Goal: Information Seeking & Learning: Learn about a topic

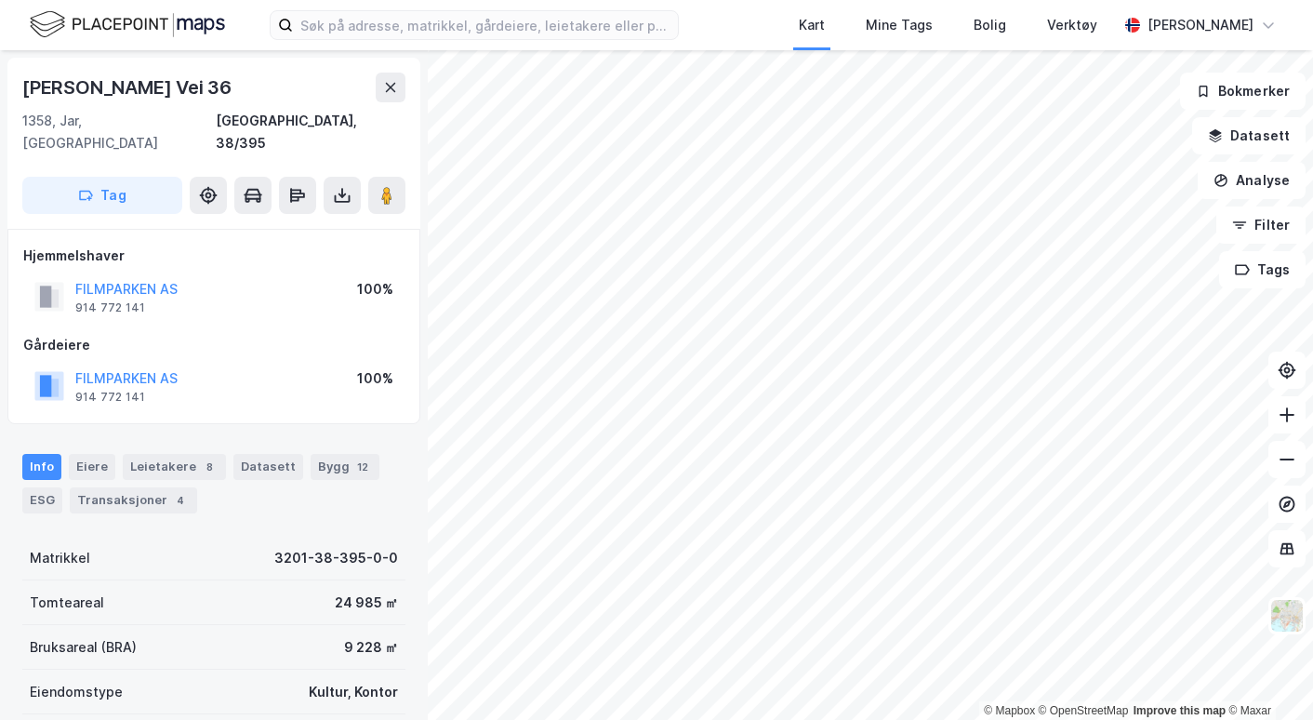
click at [161, 16] on img at bounding box center [127, 24] width 195 height 33
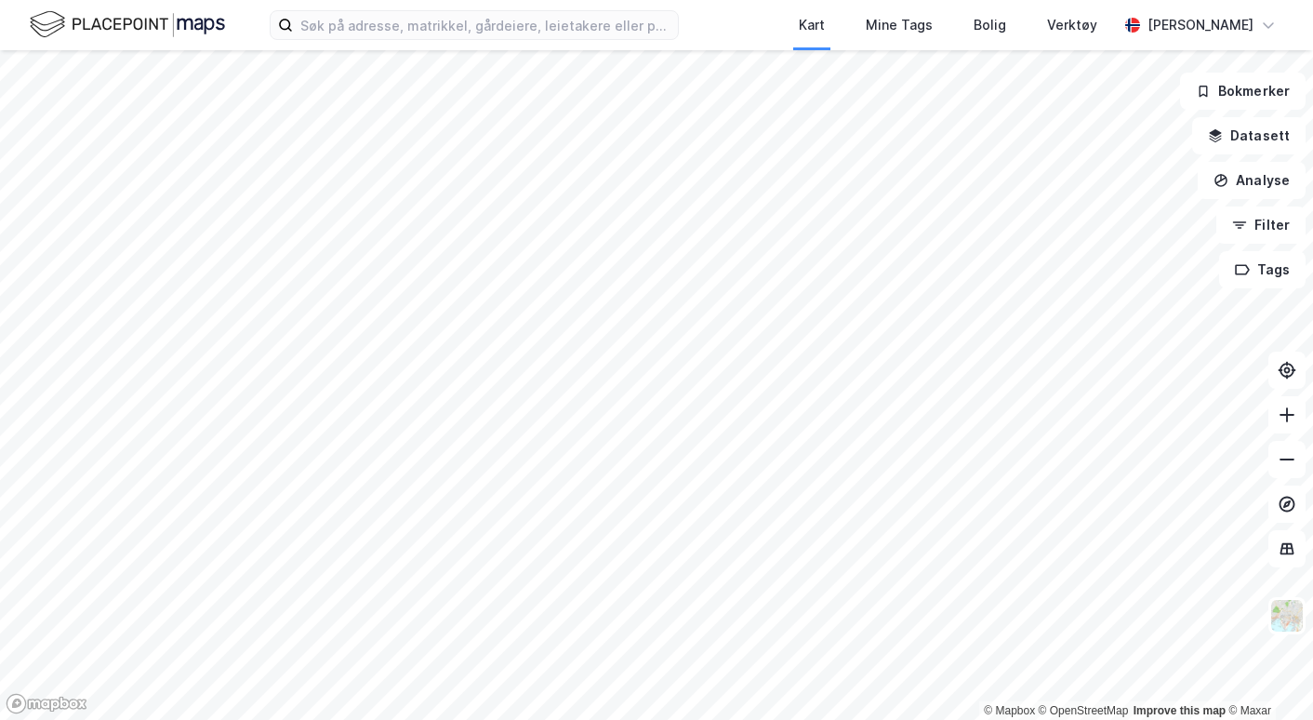
click at [1296, 410] on button at bounding box center [1286, 414] width 37 height 37
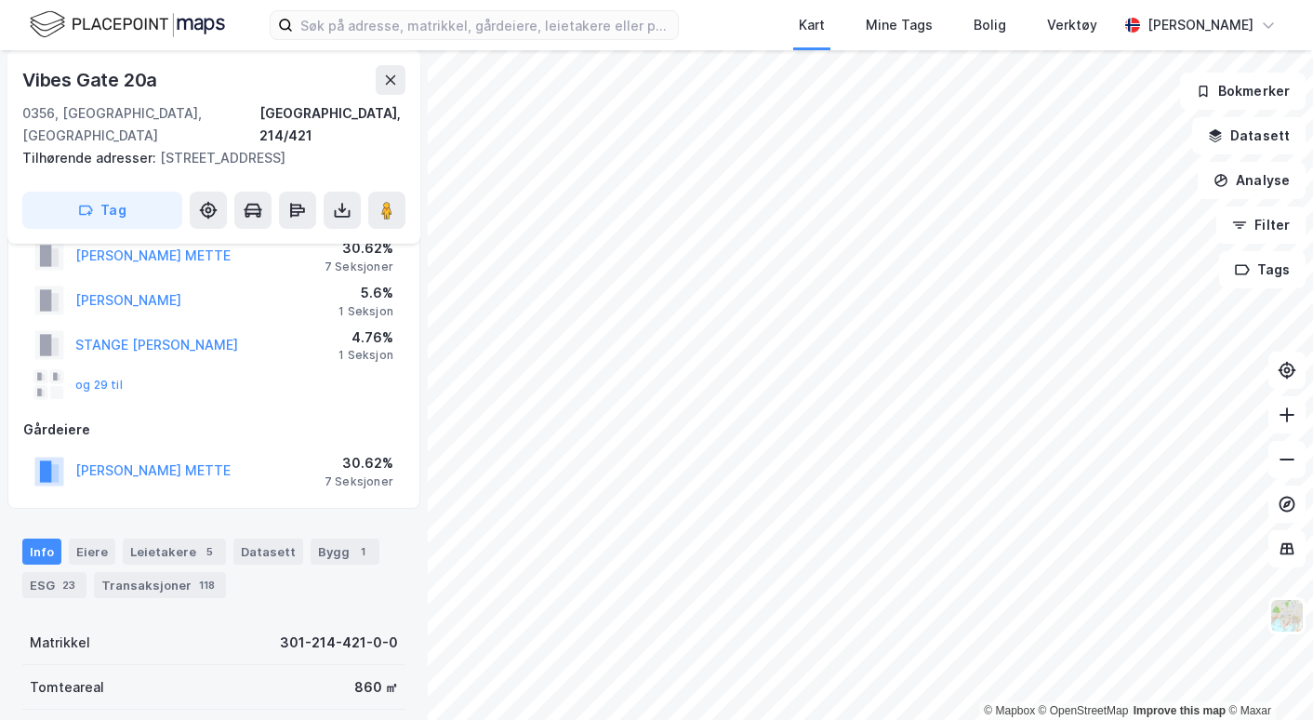
scroll to position [93, 0]
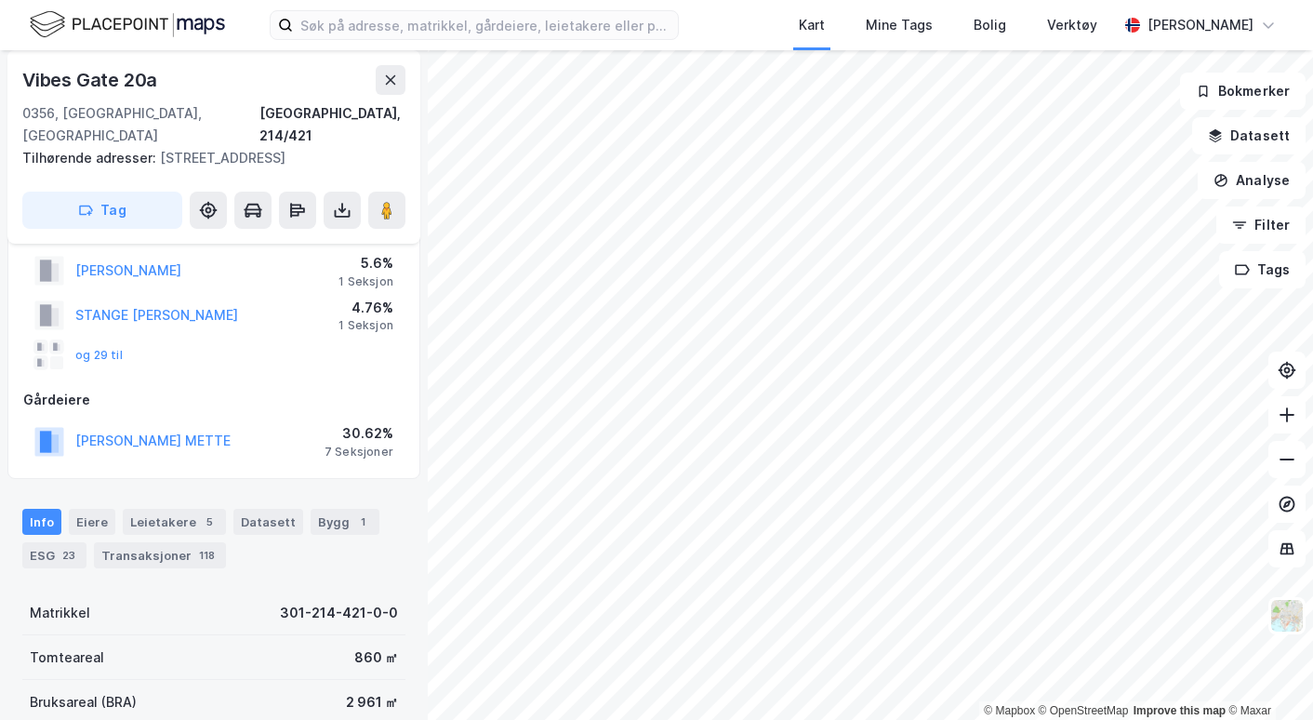
click at [165, 542] on div "Transaksjoner 118" at bounding box center [160, 555] width 132 height 26
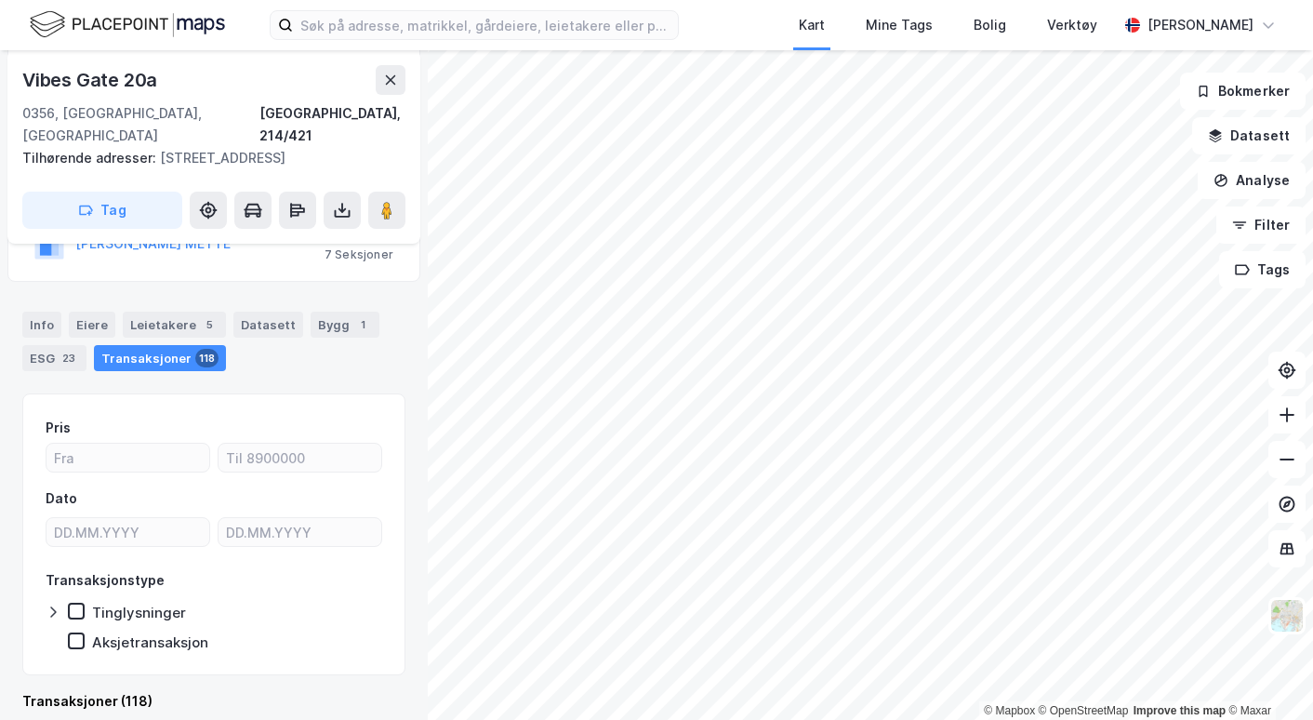
scroll to position [876, 0]
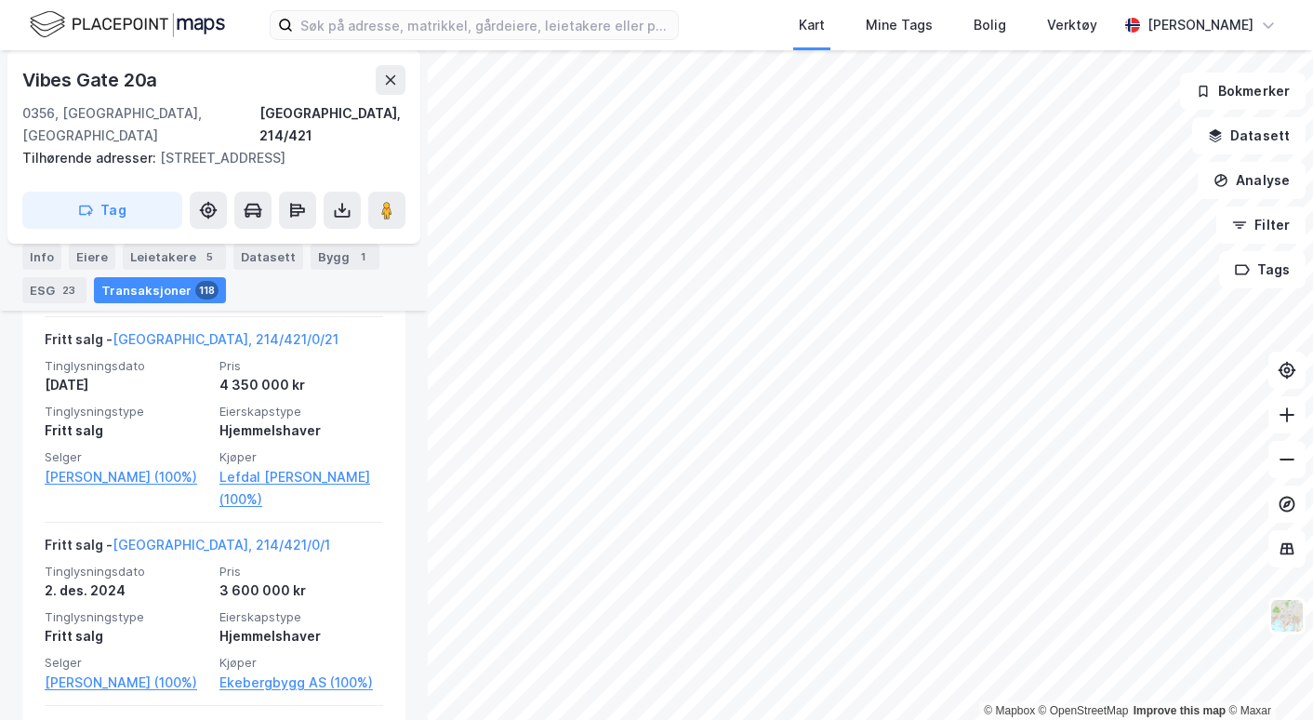
click at [176, 339] on link "[GEOGRAPHIC_DATA], 214/421/0/21" at bounding box center [225, 339] width 226 height 16
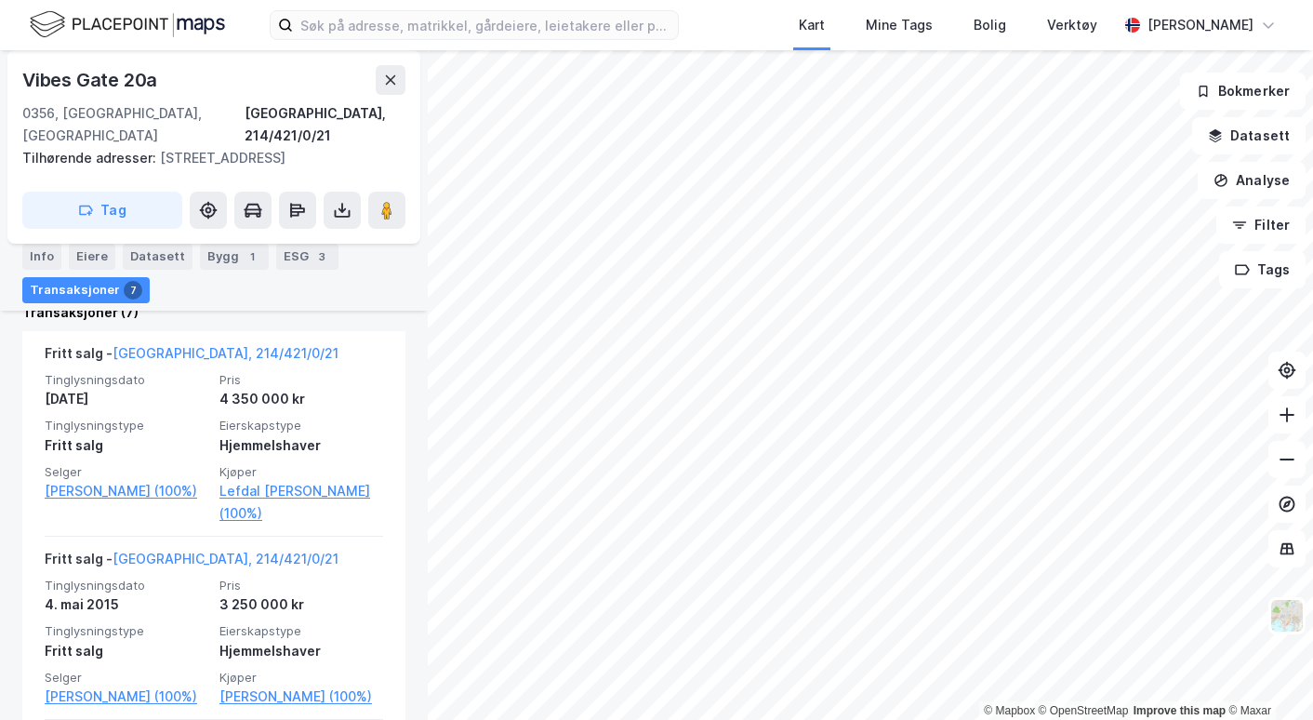
scroll to position [603, 0]
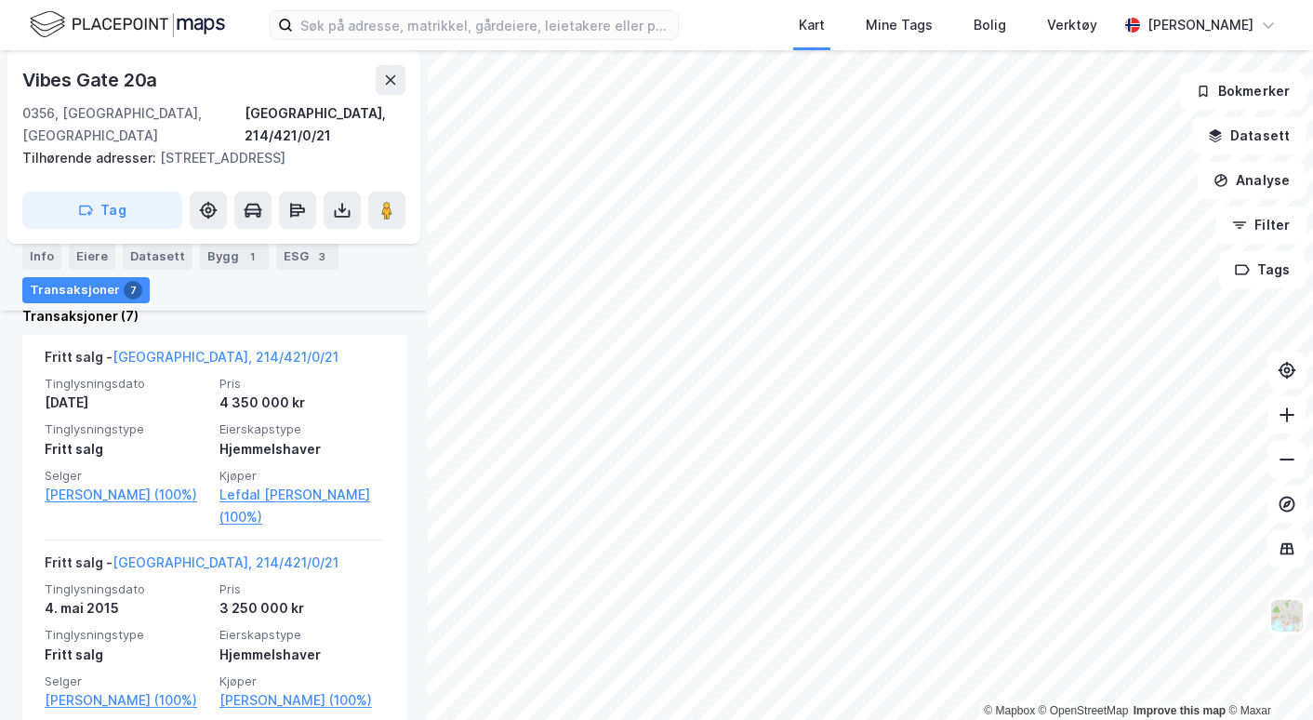
click at [129, 483] on link "[PERSON_NAME] (100%)" at bounding box center [127, 494] width 164 height 22
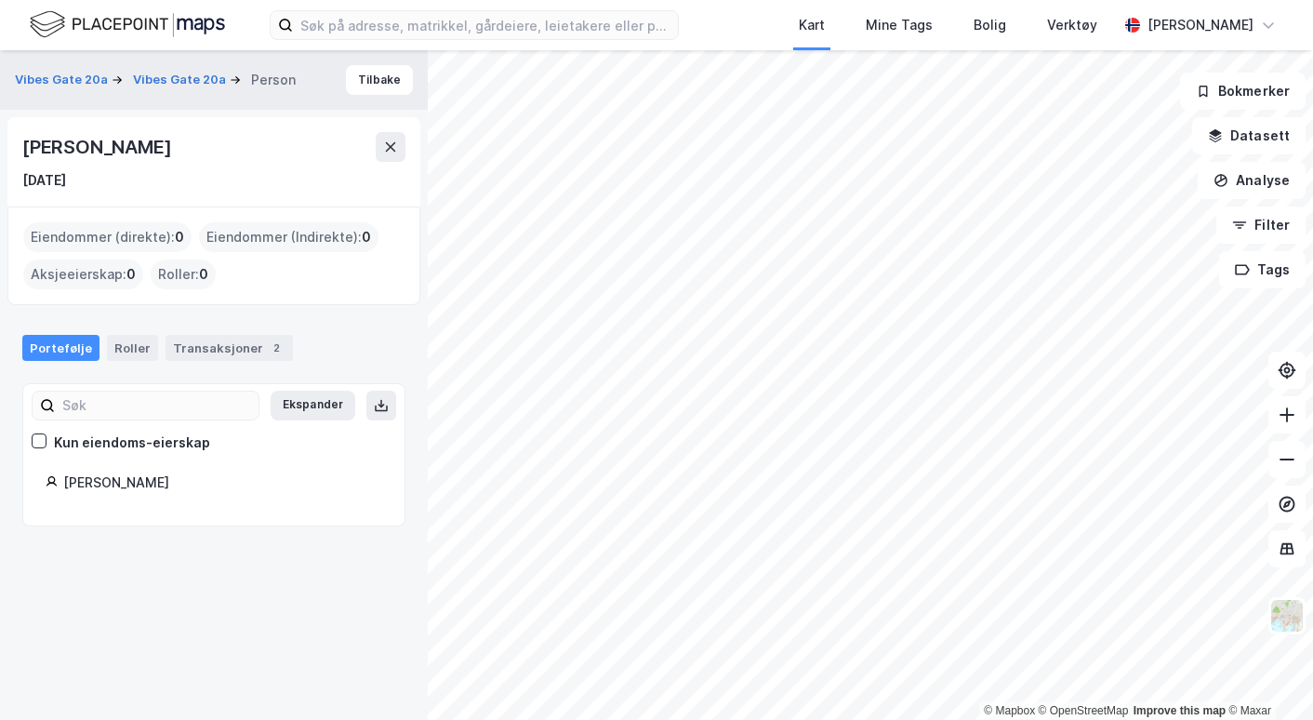
click at [253, 335] on div "Transaksjoner 2" at bounding box center [228, 348] width 127 height 26
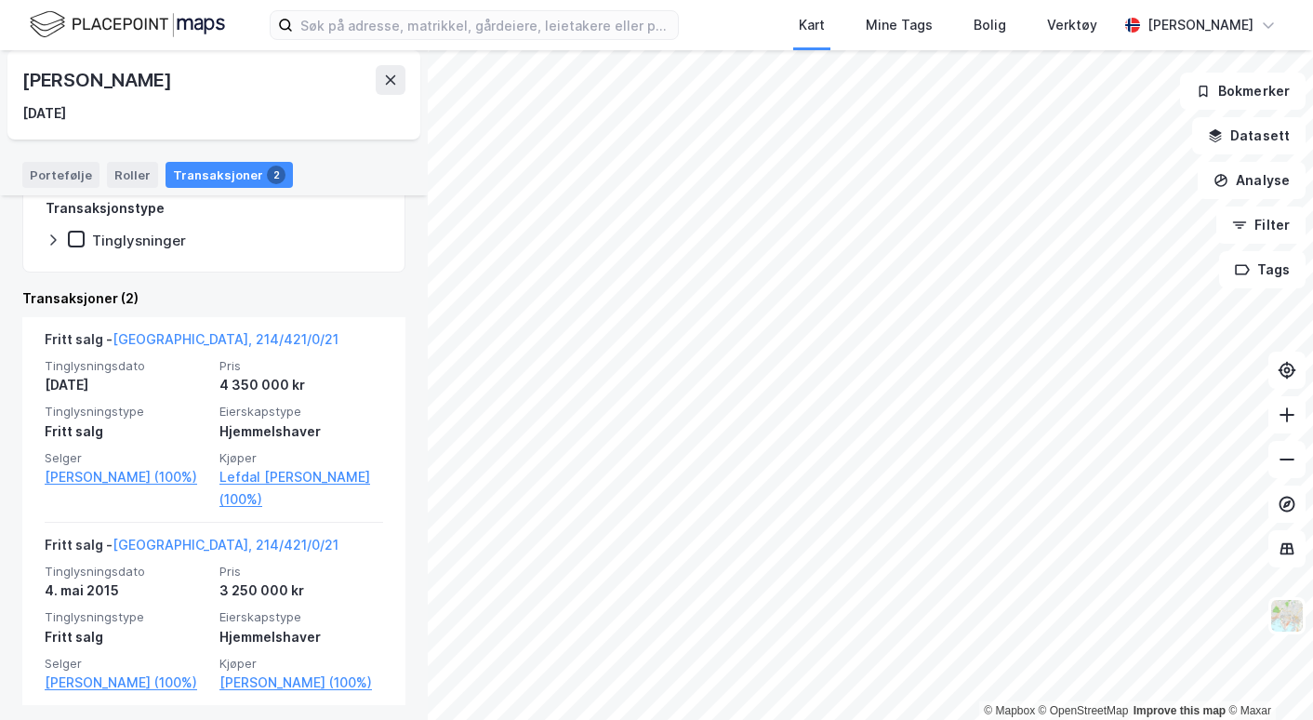
scroll to position [372, 0]
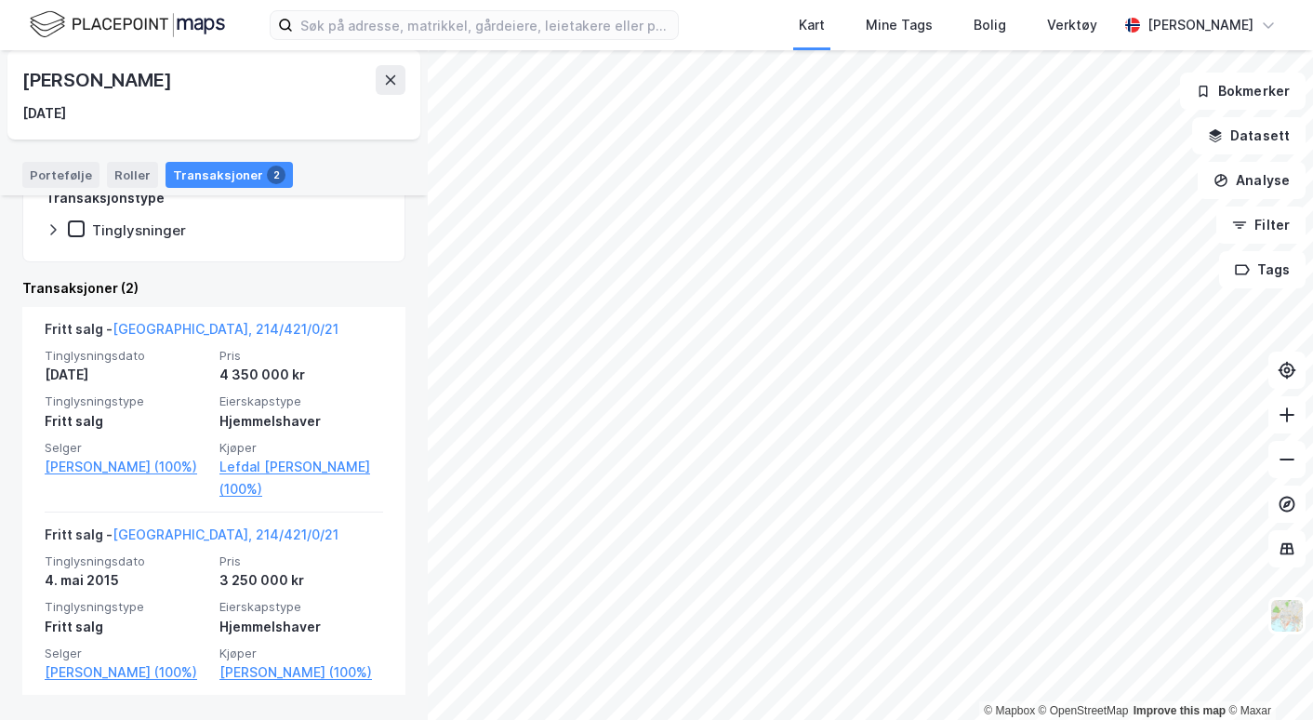
click at [119, 12] on img at bounding box center [127, 24] width 195 height 33
